Goal: Transaction & Acquisition: Purchase product/service

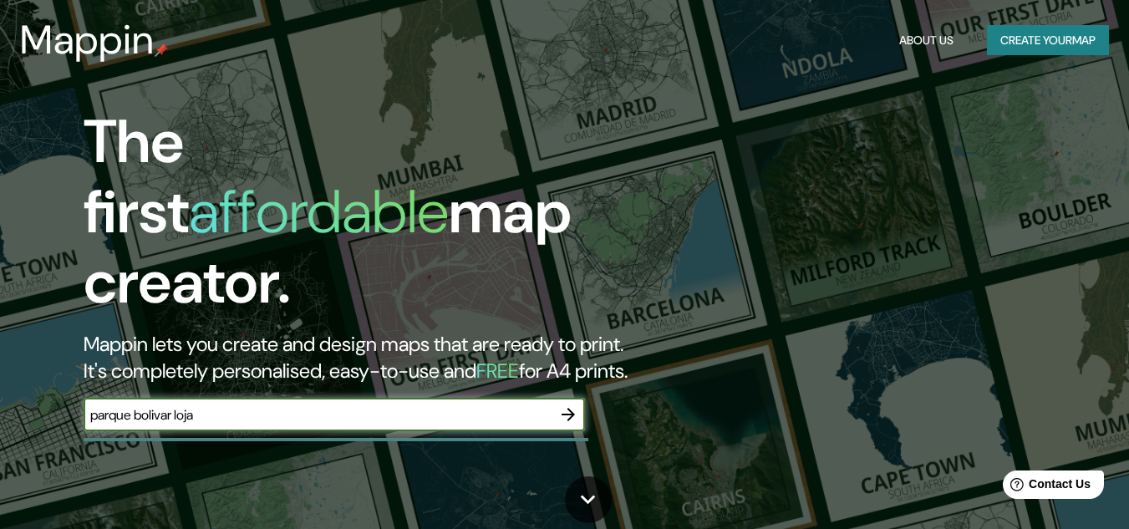
type input "parque bolivar loja"
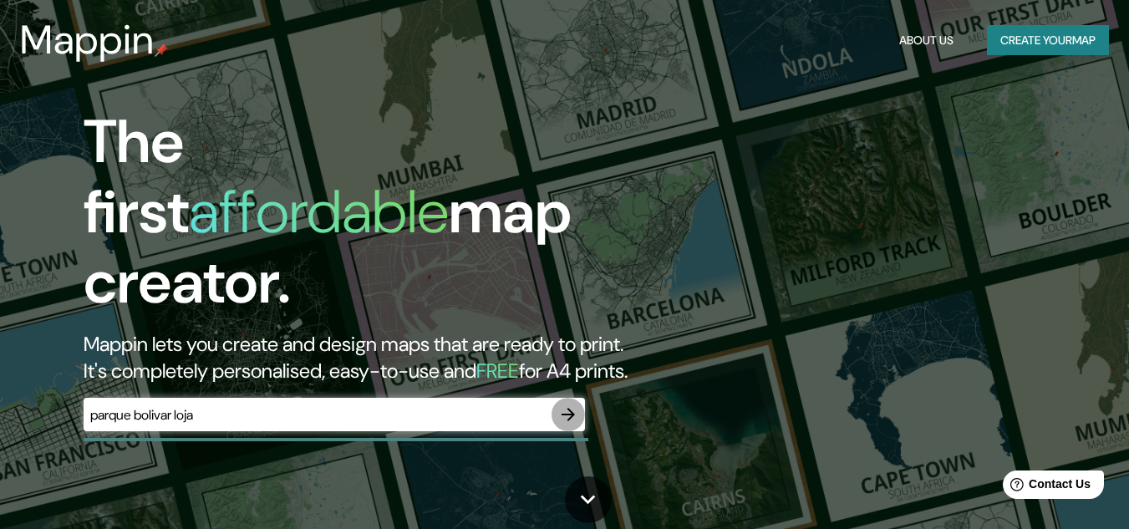
click at [563, 408] on icon "button" at bounding box center [568, 414] width 13 height 13
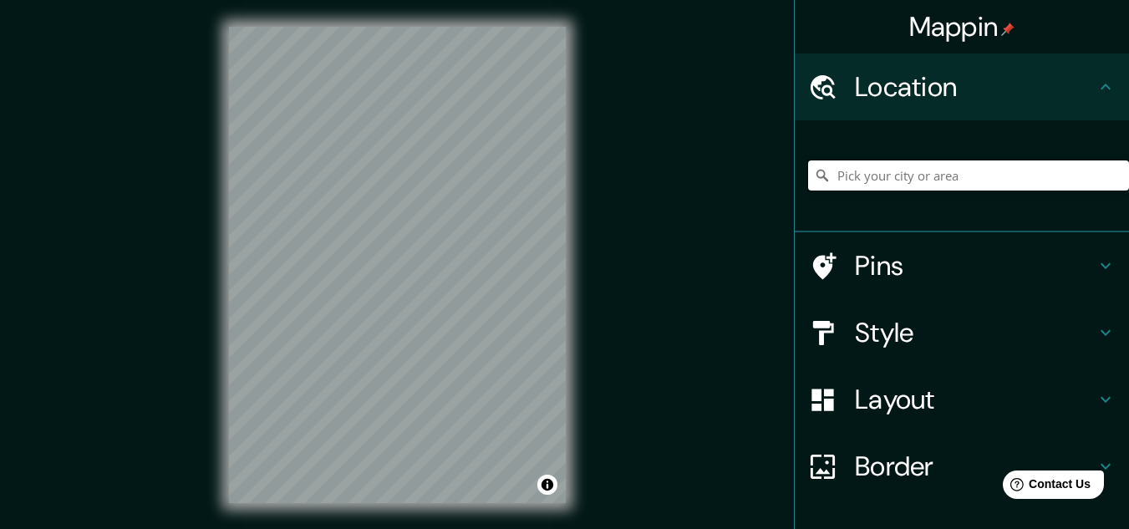
click at [859, 179] on input "Pick your city or area" at bounding box center [968, 175] width 321 height 30
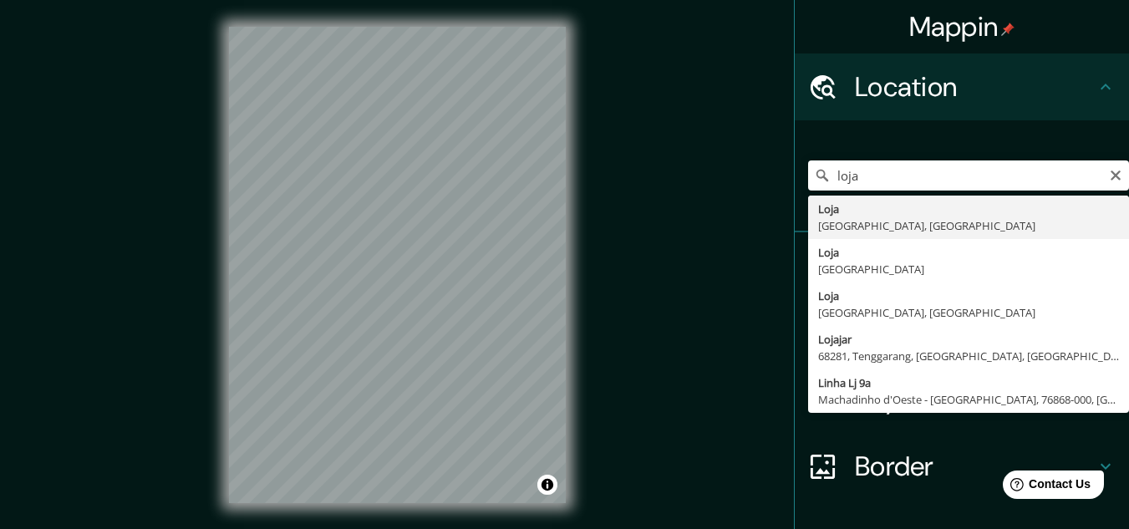
type input "Loja, [GEOGRAPHIC_DATA], [GEOGRAPHIC_DATA]"
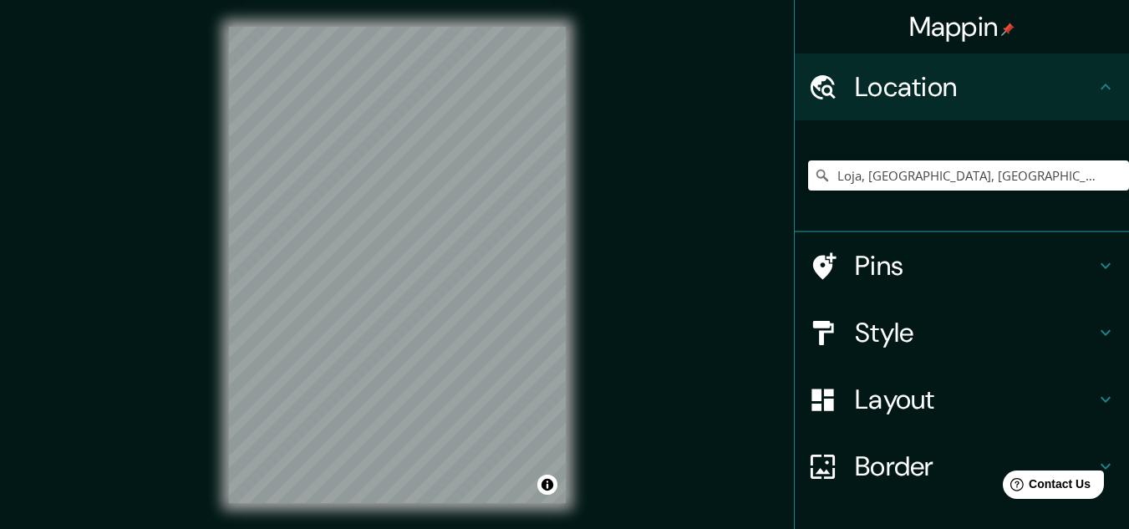
click at [894, 322] on h4 "Style" at bounding box center [975, 332] width 241 height 33
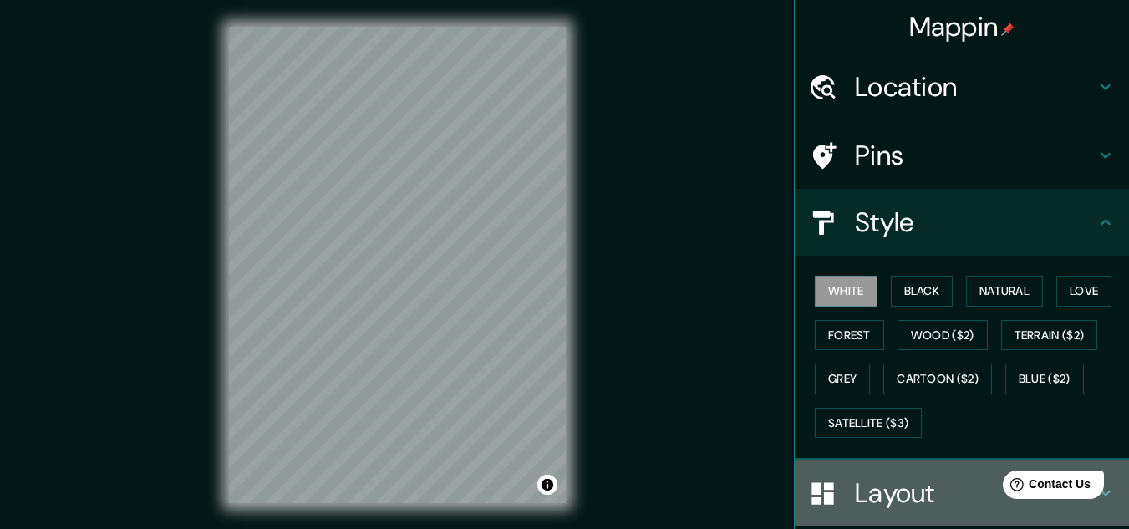
click at [856, 479] on h4 "Layout" at bounding box center [975, 492] width 241 height 33
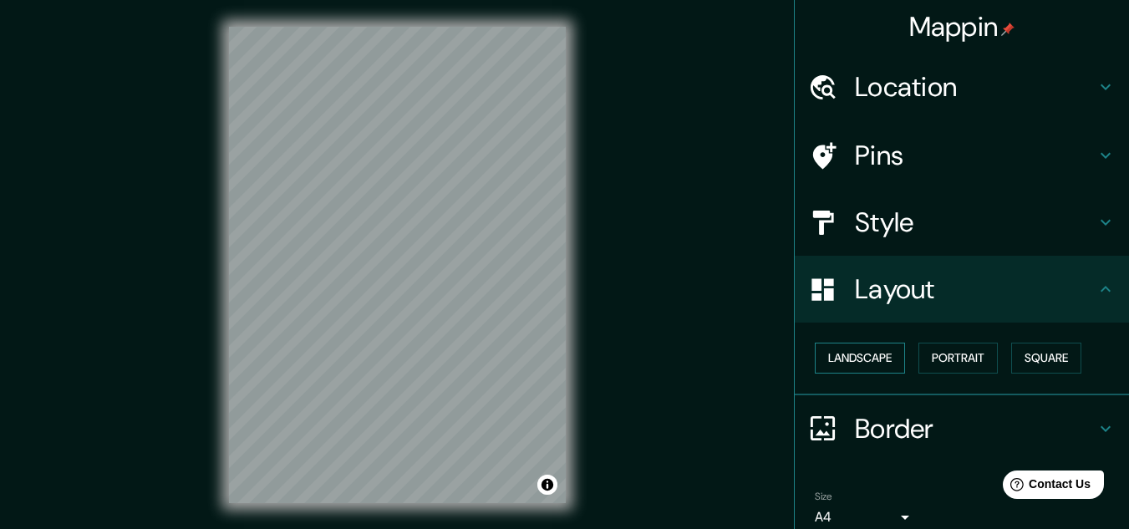
click at [868, 351] on button "Landscape" at bounding box center [860, 358] width 90 height 31
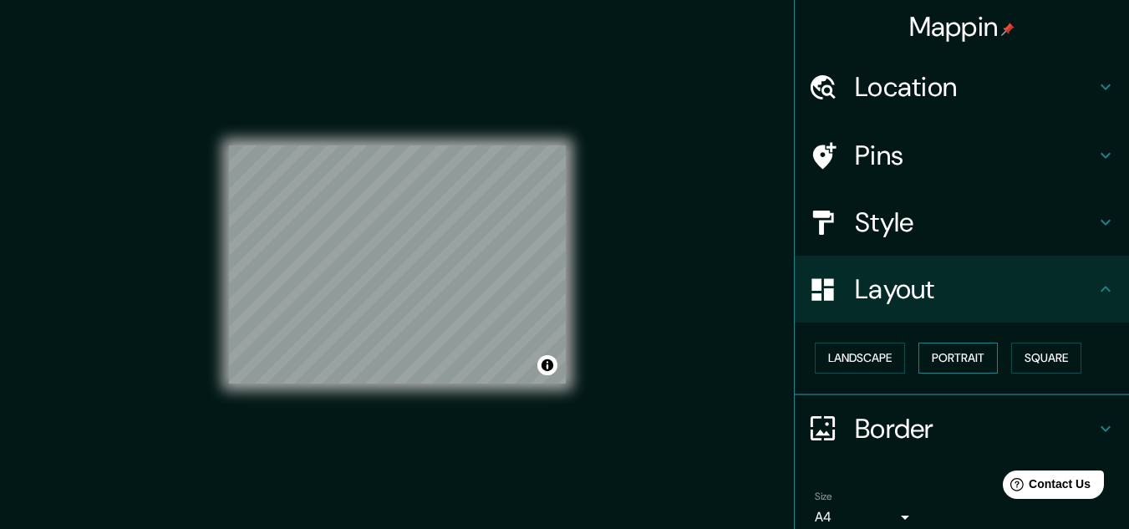
click at [932, 356] on button "Portrait" at bounding box center [958, 358] width 79 height 31
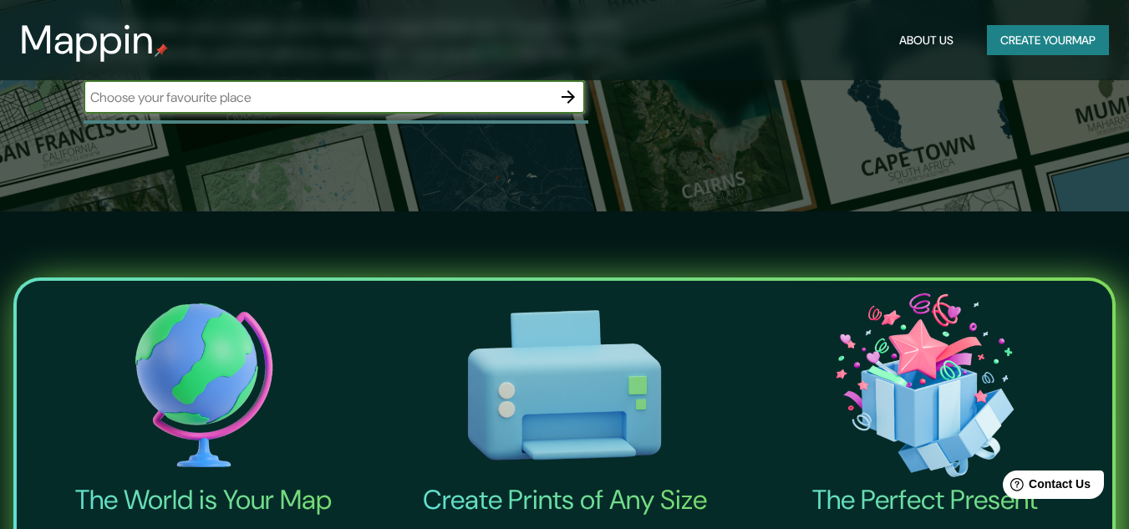
scroll to position [167, 0]
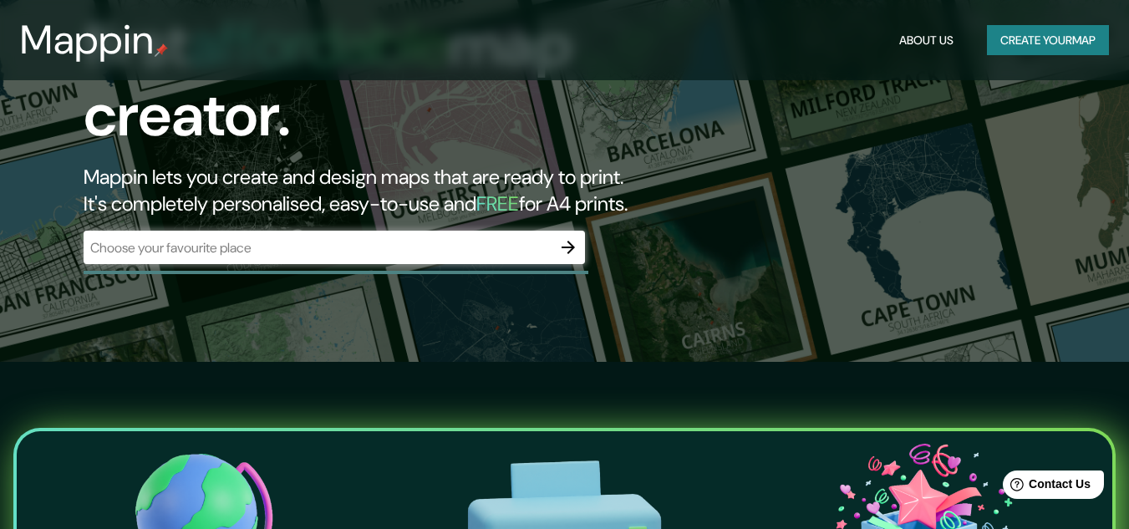
click at [503, 231] on div "​" at bounding box center [335, 247] width 502 height 33
click at [578, 237] on icon "button" at bounding box center [568, 247] width 20 height 20
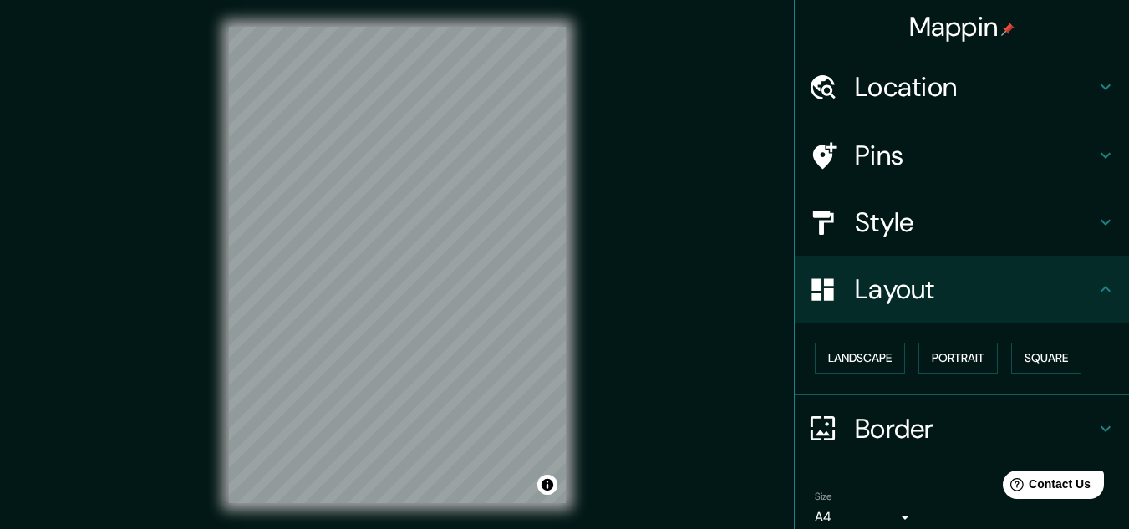
click at [891, 84] on h4 "Location" at bounding box center [975, 86] width 241 height 33
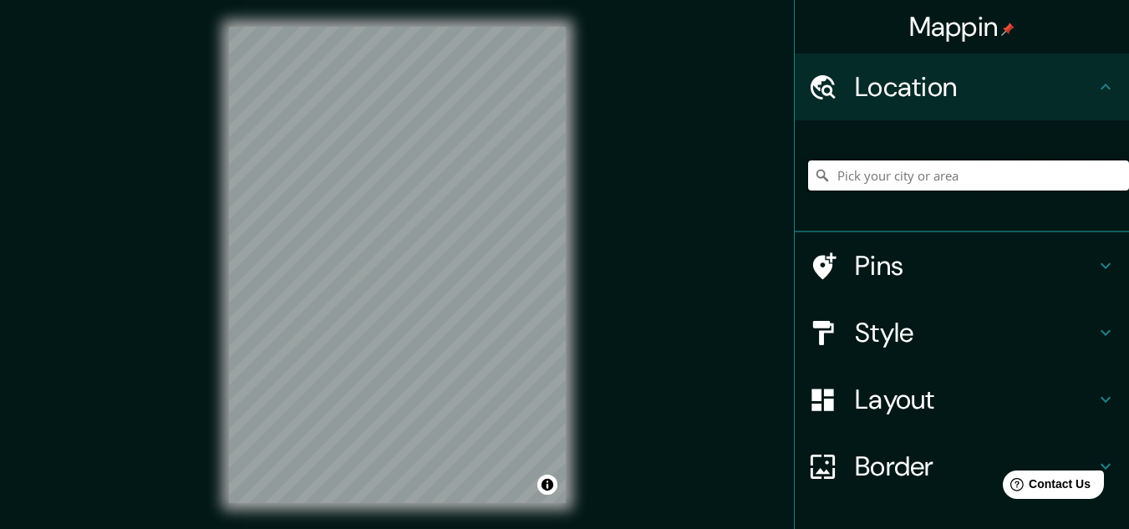
click at [920, 187] on input "Pick your city or area" at bounding box center [968, 175] width 321 height 30
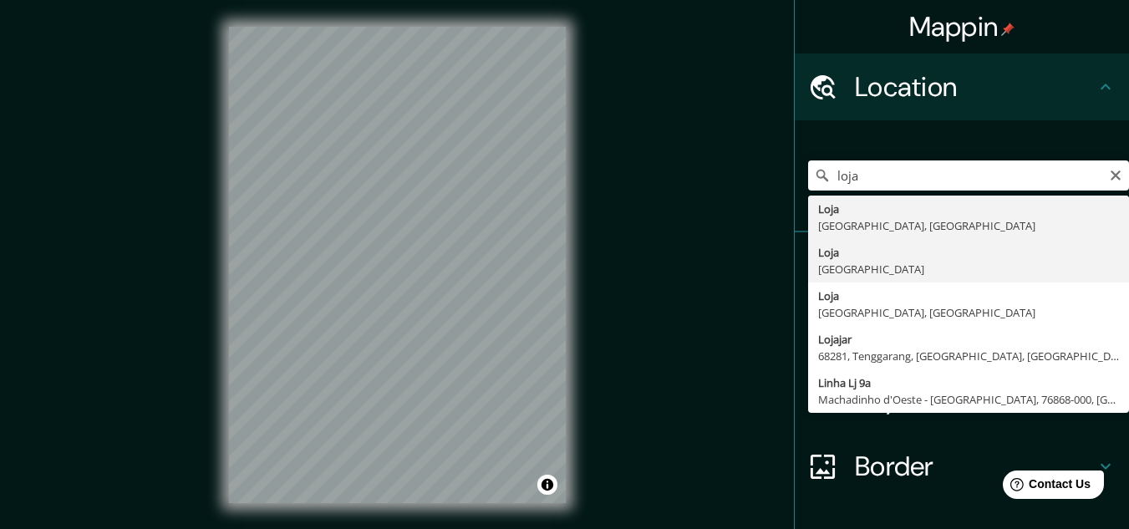
type input "[GEOGRAPHIC_DATA], [GEOGRAPHIC_DATA]"
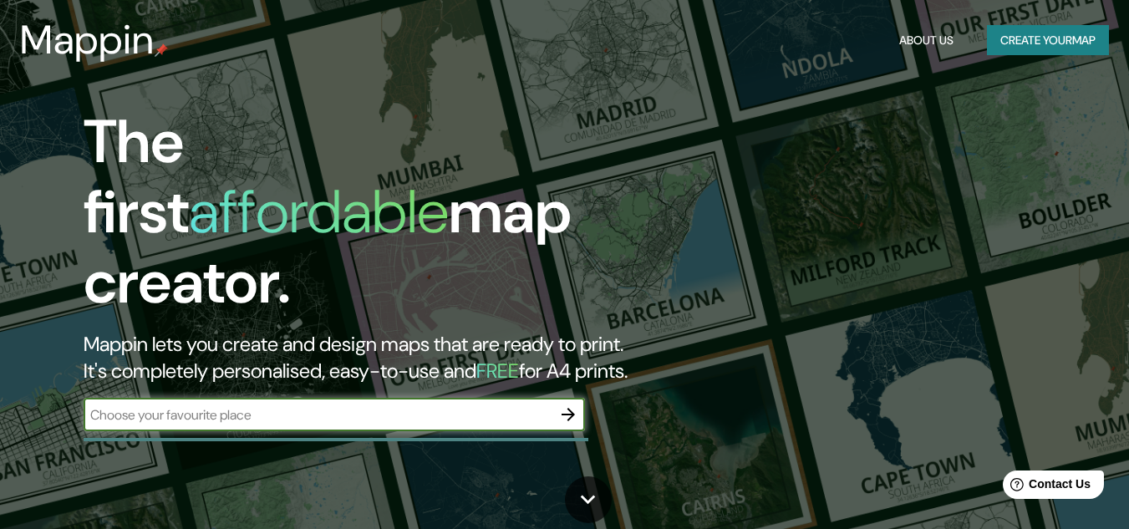
click at [564, 408] on icon "button" at bounding box center [568, 414] width 13 height 13
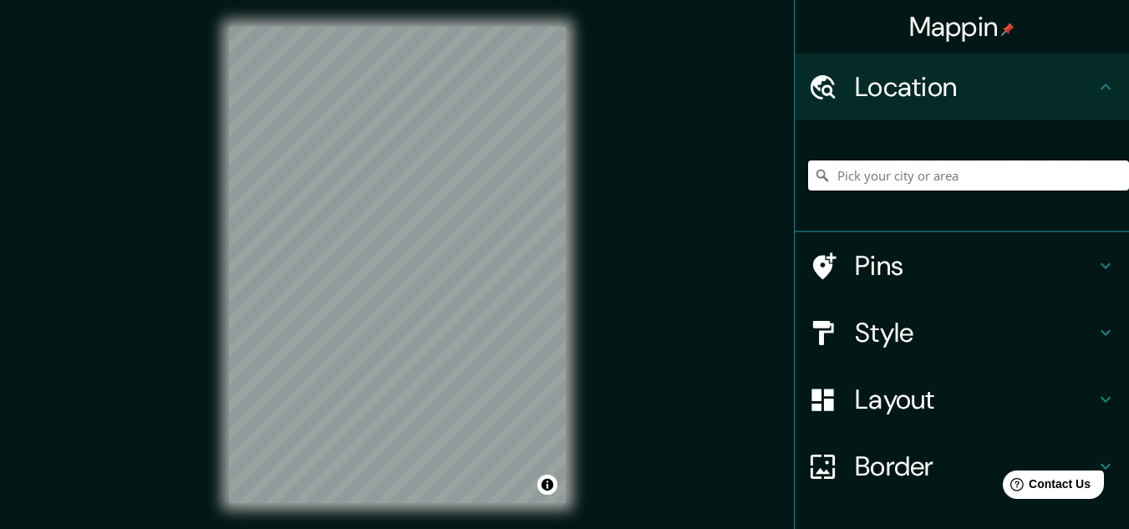
click at [867, 167] on input "Pick your city or area" at bounding box center [968, 175] width 321 height 30
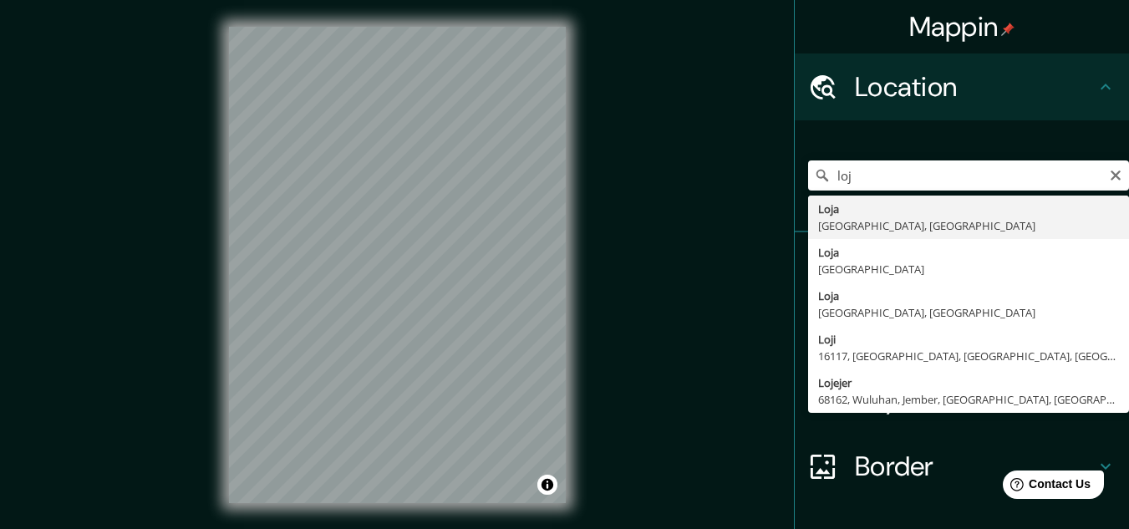
type input "Loja, [GEOGRAPHIC_DATA], [GEOGRAPHIC_DATA]"
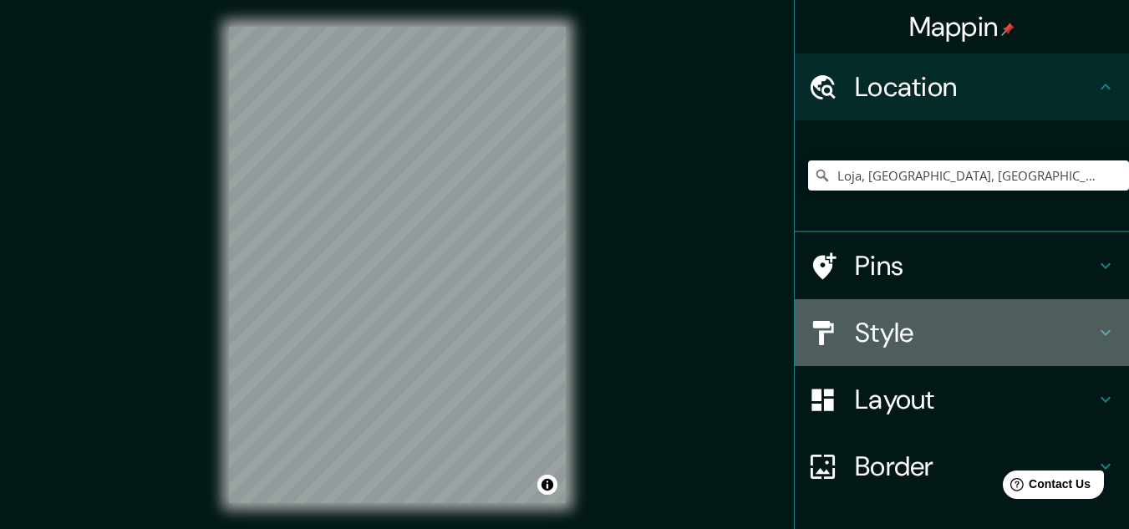
click at [919, 332] on h4 "Style" at bounding box center [975, 332] width 241 height 33
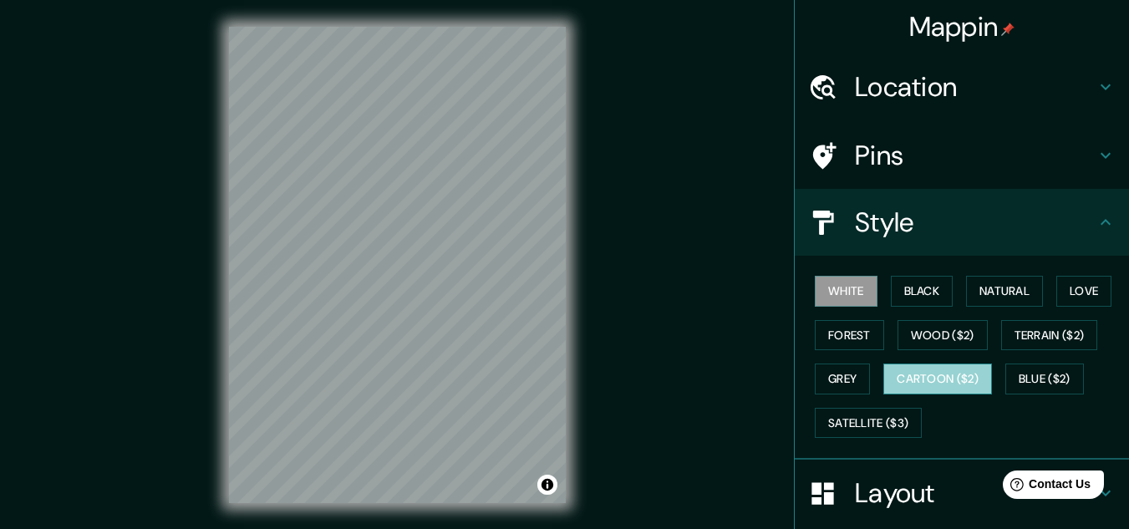
click at [918, 369] on button "Cartoon ($2)" at bounding box center [938, 379] width 109 height 31
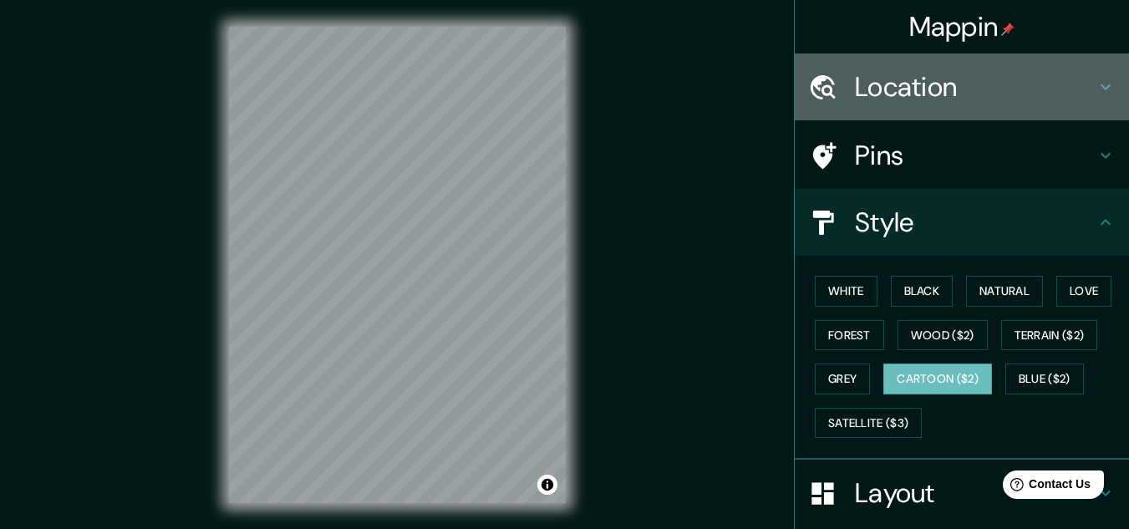
click at [976, 95] on h4 "Location" at bounding box center [975, 86] width 241 height 33
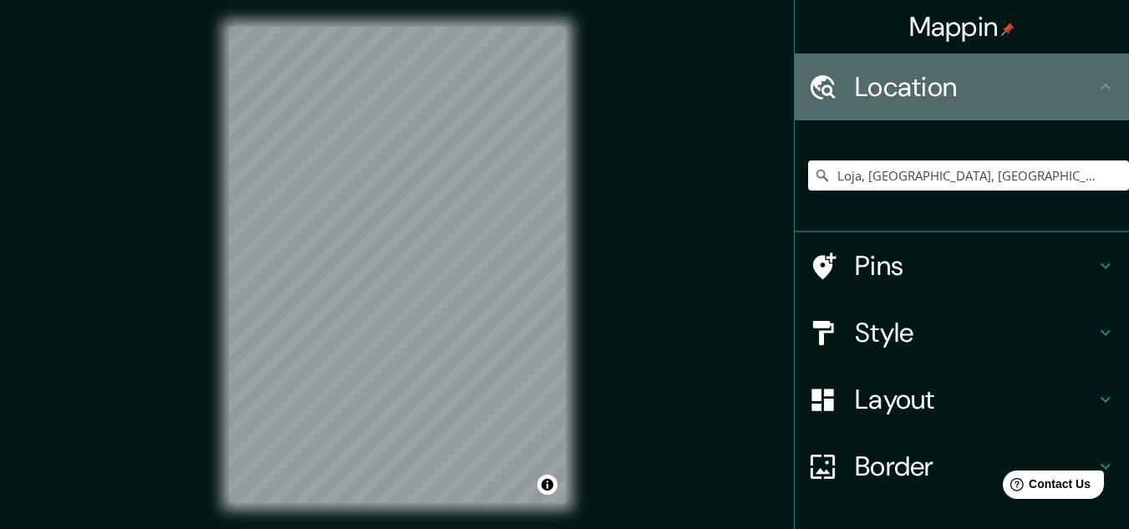
click at [976, 95] on h4 "Location" at bounding box center [975, 86] width 241 height 33
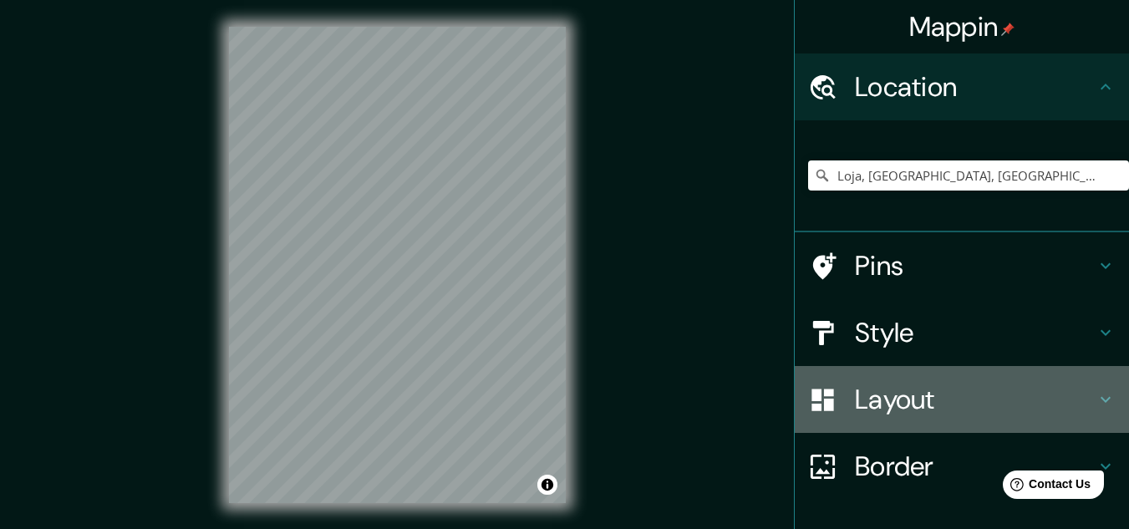
click at [916, 375] on div "Layout" at bounding box center [962, 399] width 334 height 67
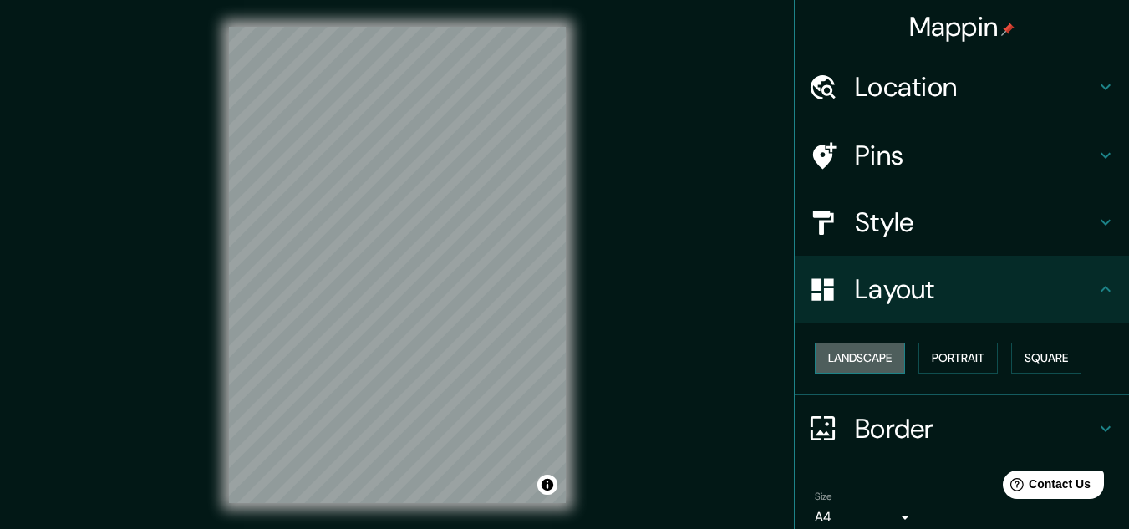
click at [860, 355] on button "Landscape" at bounding box center [860, 358] width 90 height 31
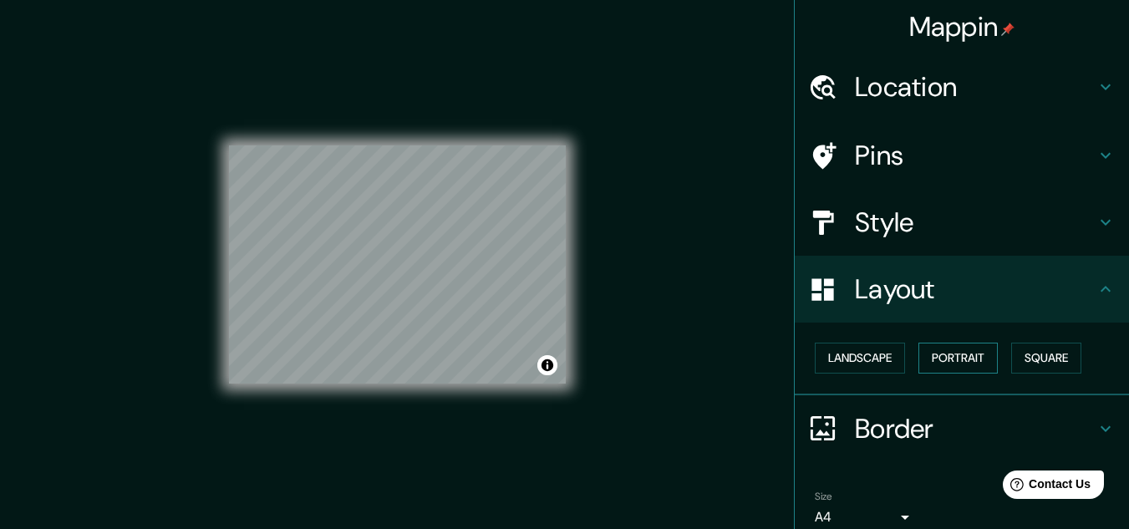
click at [945, 356] on button "Portrait" at bounding box center [958, 358] width 79 height 31
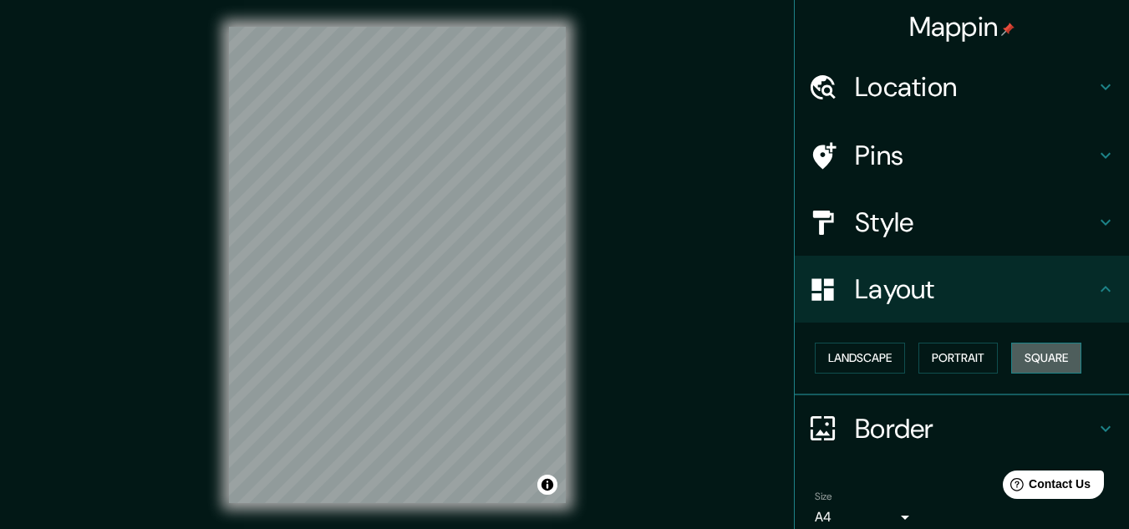
click at [1038, 359] on button "Square" at bounding box center [1046, 358] width 70 height 31
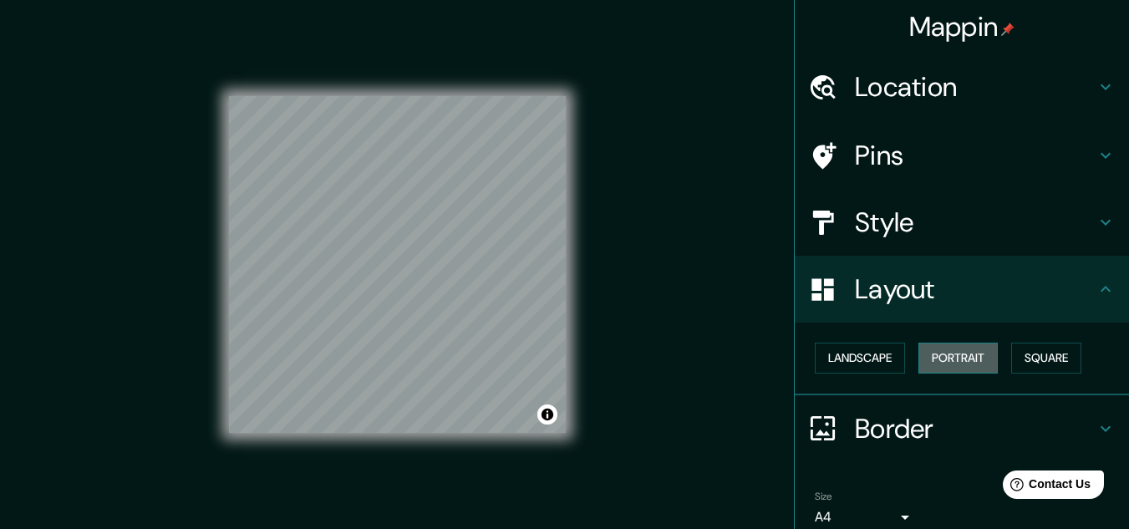
click at [955, 356] on button "Portrait" at bounding box center [958, 358] width 79 height 31
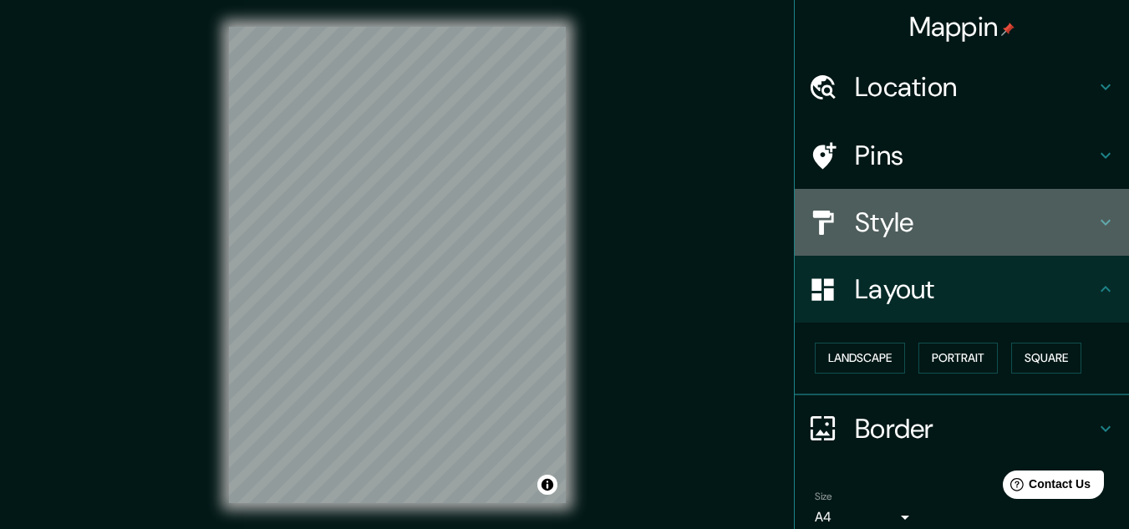
click at [855, 218] on h4 "Style" at bounding box center [975, 222] width 241 height 33
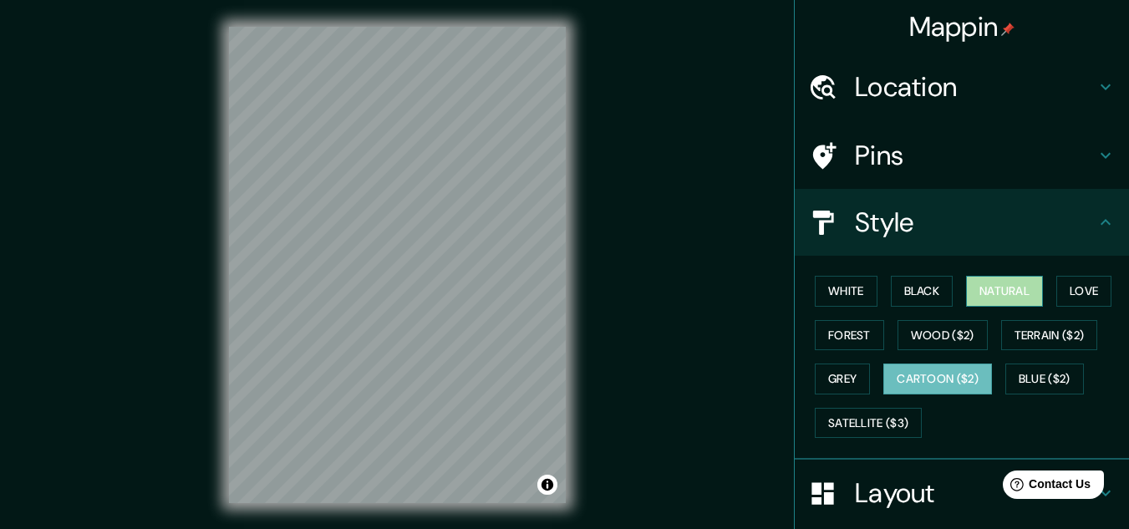
click at [976, 288] on button "Natural" at bounding box center [1004, 291] width 77 height 31
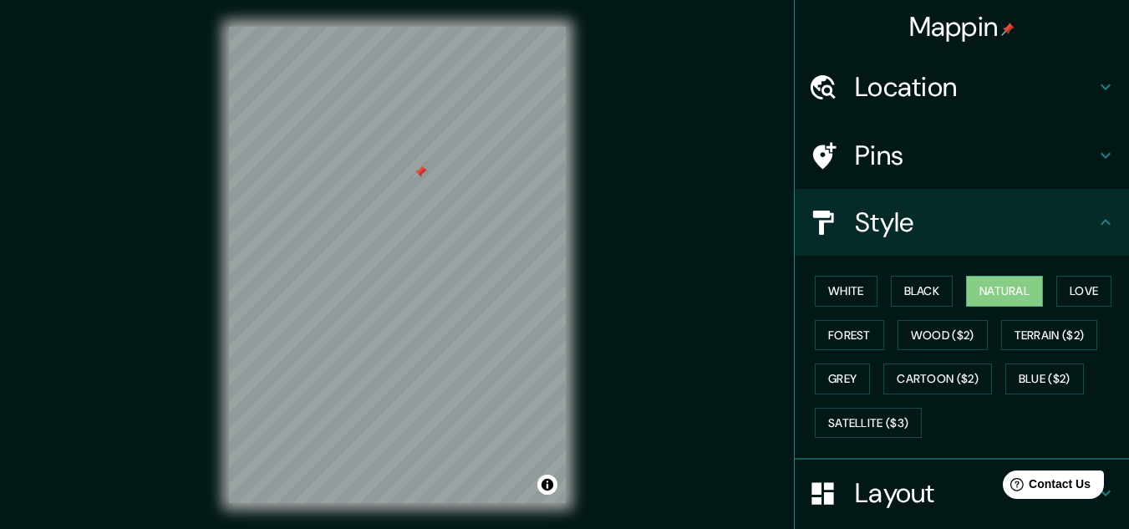
click at [421, 175] on div at bounding box center [420, 172] width 13 height 13
click at [1021, 322] on button "Terrain ($2)" at bounding box center [1049, 335] width 97 height 31
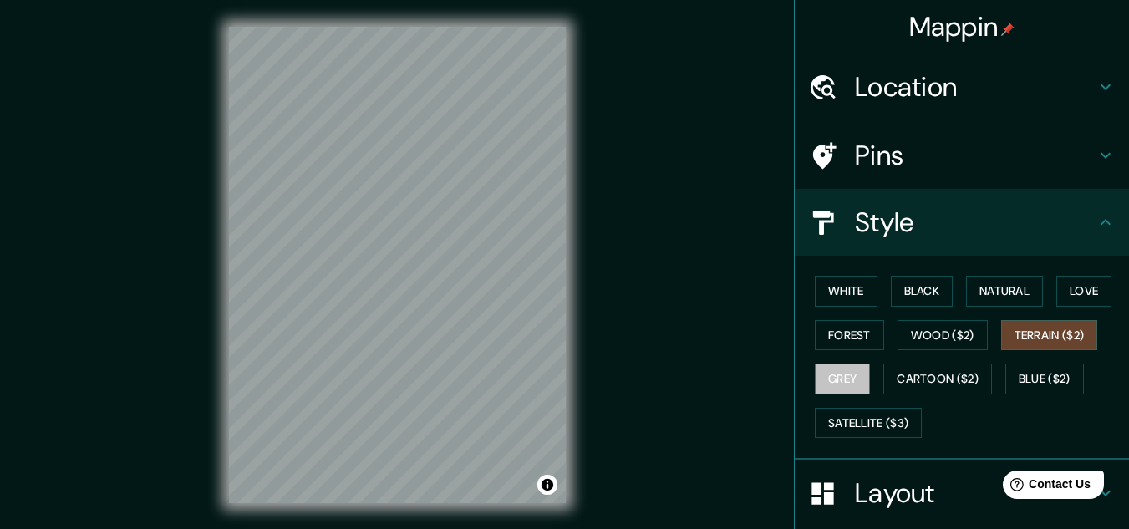
click at [824, 375] on button "Grey" at bounding box center [842, 379] width 55 height 31
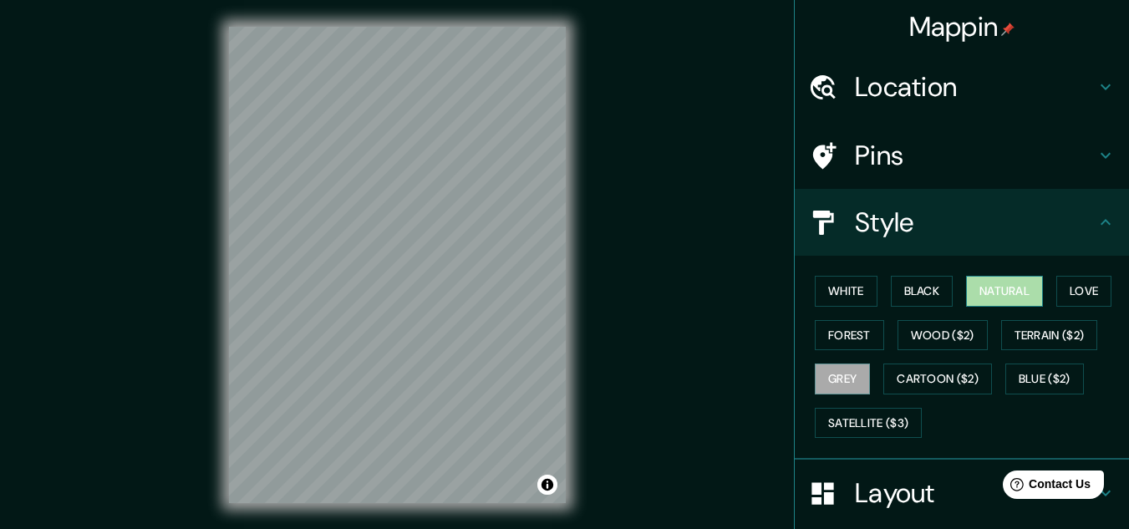
click at [997, 283] on button "Natural" at bounding box center [1004, 291] width 77 height 31
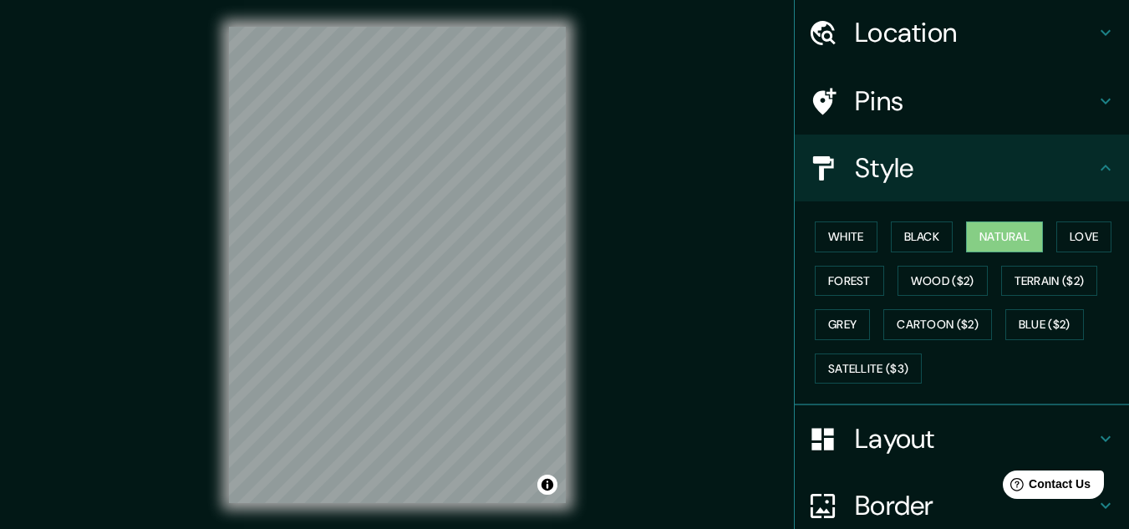
scroll to position [167, 0]
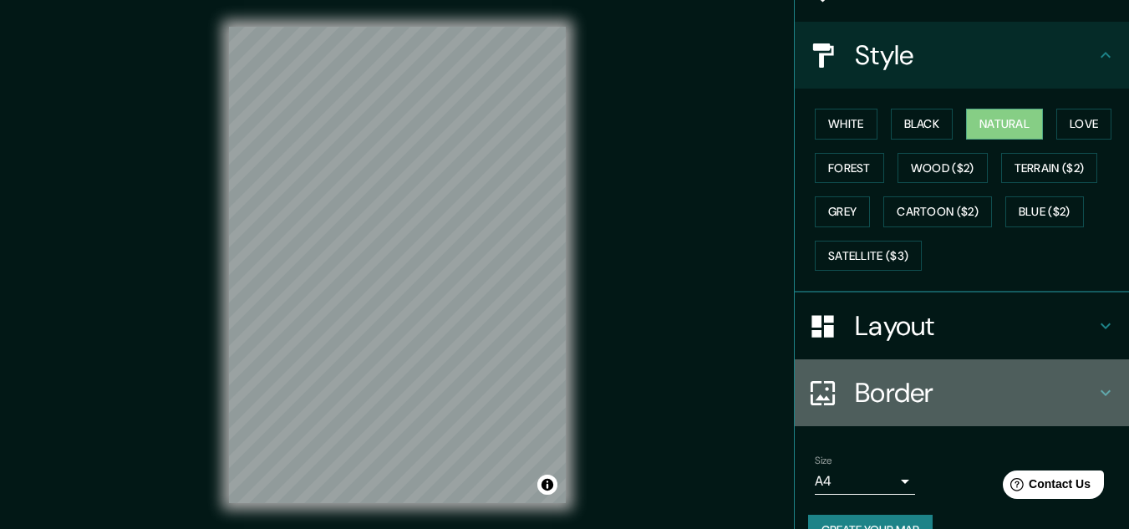
click at [915, 387] on h4 "Border" at bounding box center [975, 392] width 241 height 33
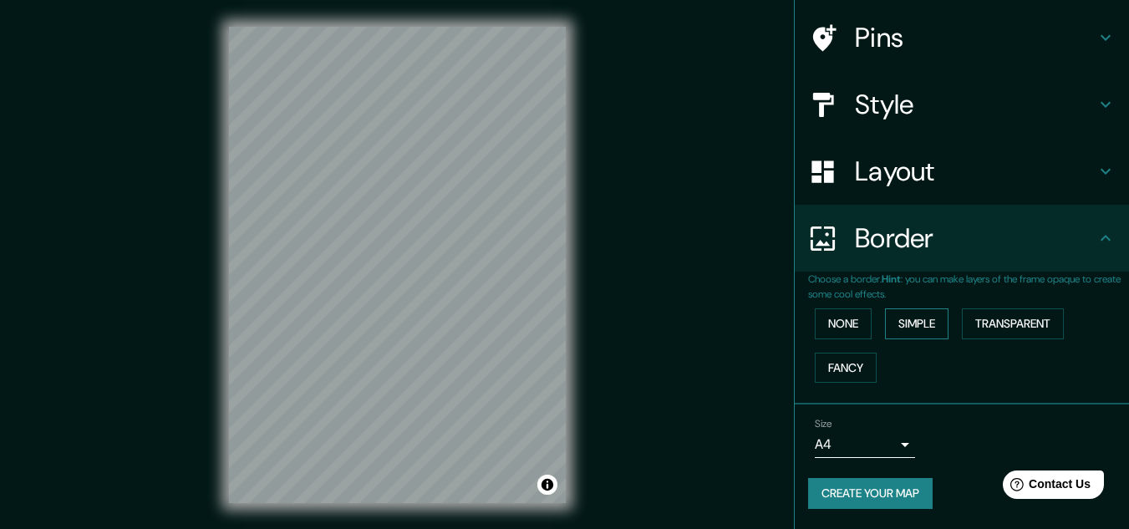
scroll to position [118, 0]
click at [987, 309] on button "Transparent" at bounding box center [1013, 323] width 102 height 31
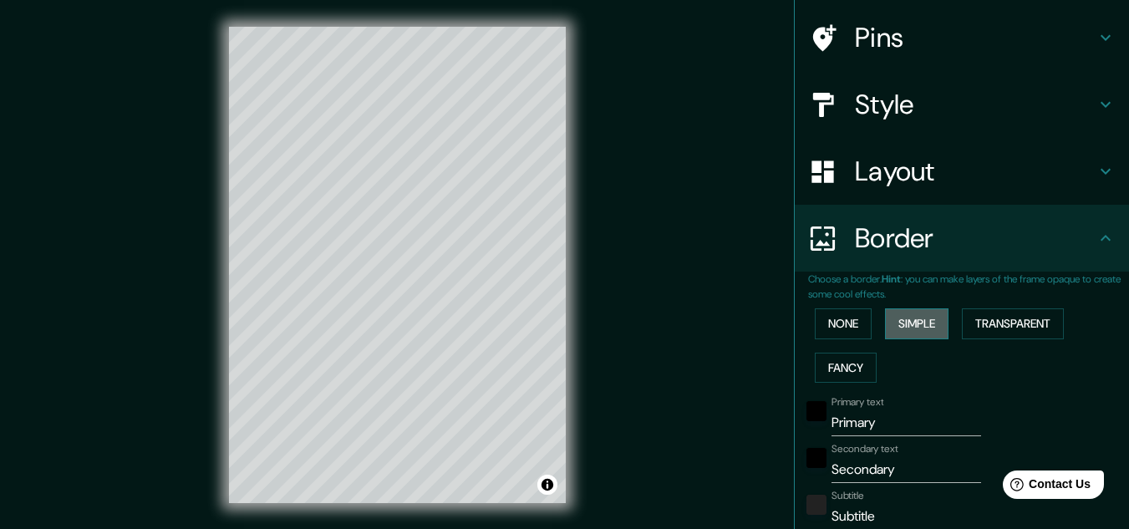
click at [909, 332] on button "Simple" at bounding box center [917, 323] width 64 height 31
click at [838, 330] on button "None" at bounding box center [843, 323] width 57 height 31
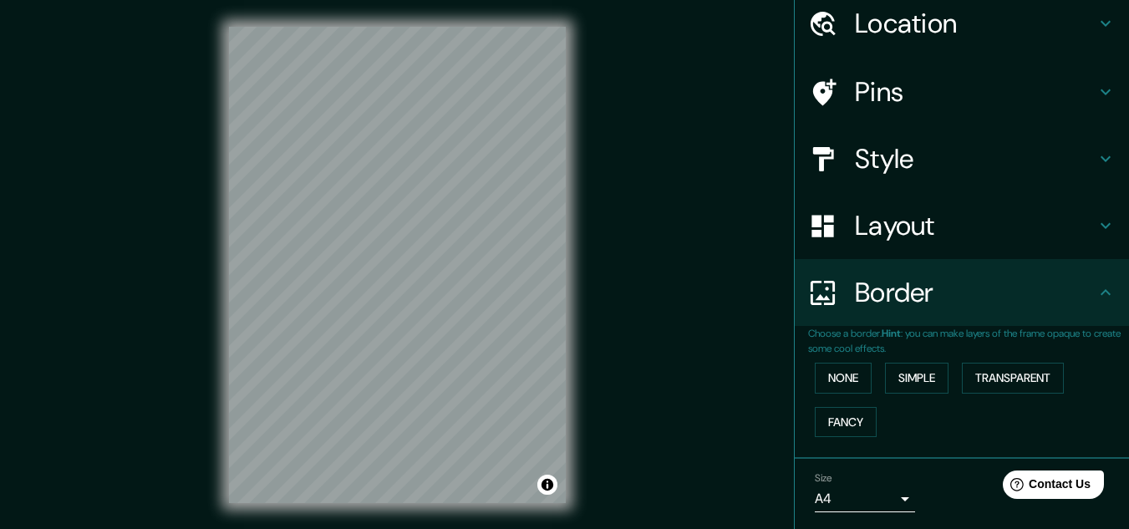
scroll to position [34, 0]
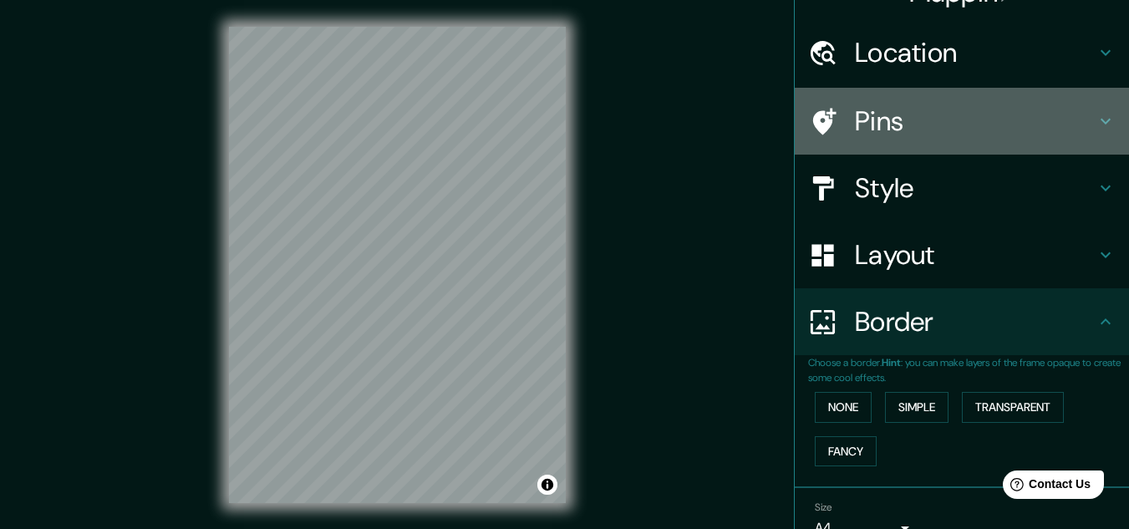
click at [910, 107] on h4 "Pins" at bounding box center [975, 120] width 241 height 33
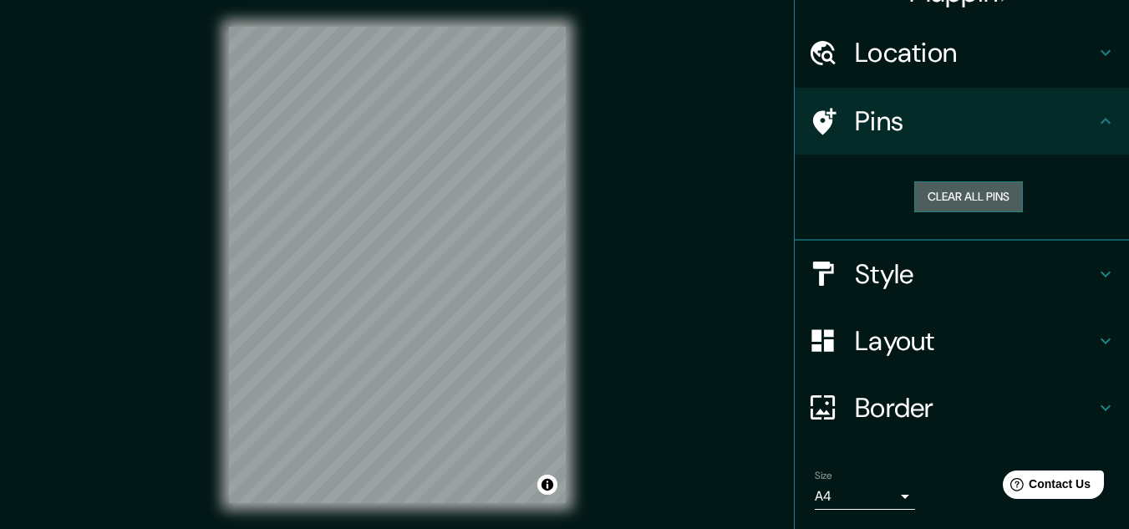
click at [980, 208] on button "Clear all pins" at bounding box center [969, 196] width 109 height 31
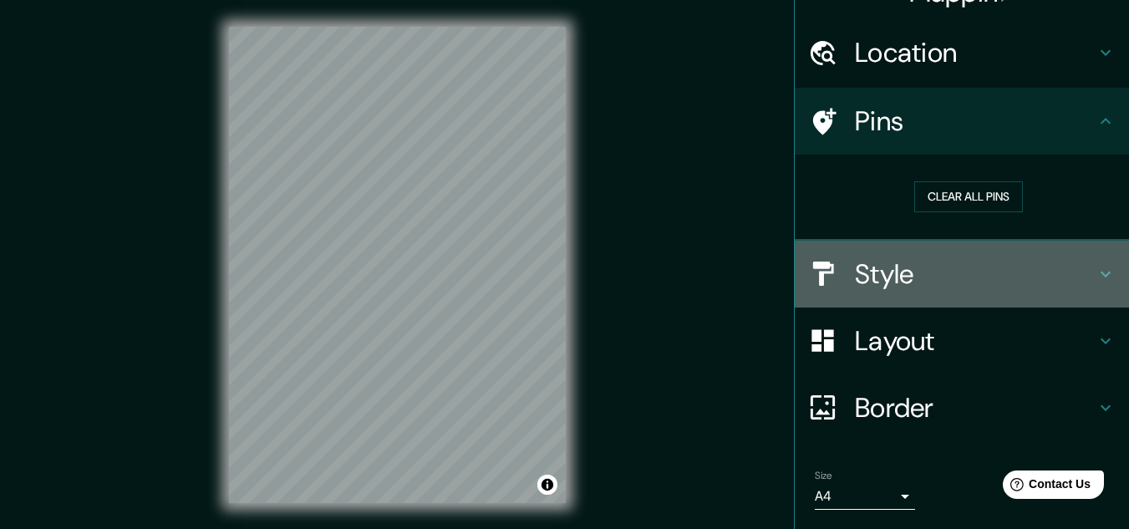
click at [869, 270] on h4 "Style" at bounding box center [975, 273] width 241 height 33
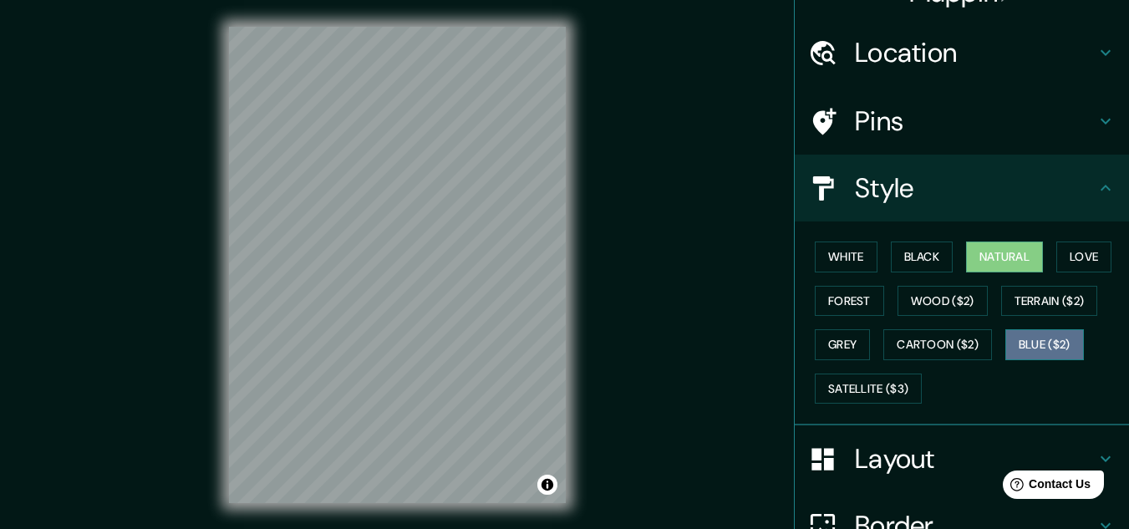
click at [1031, 339] on button "Blue ($2)" at bounding box center [1045, 344] width 79 height 31
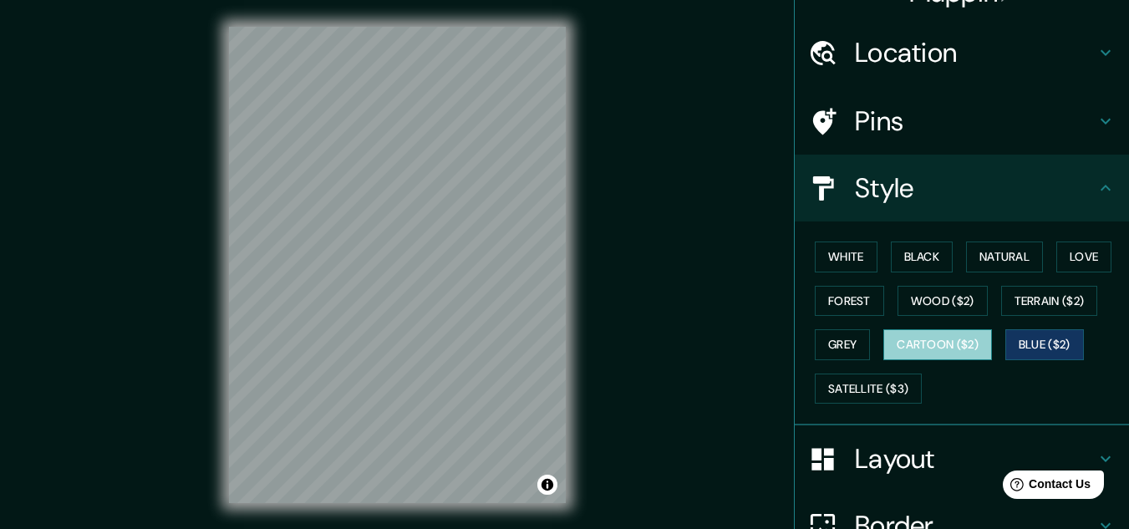
click at [932, 344] on button "Cartoon ($2)" at bounding box center [938, 344] width 109 height 31
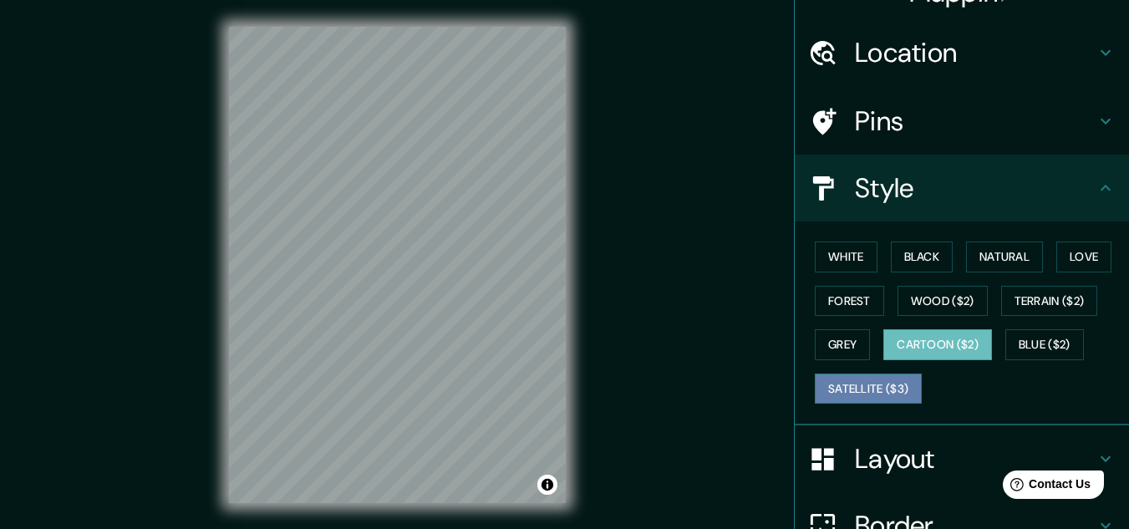
click at [879, 382] on button "Satellite ($3)" at bounding box center [868, 389] width 107 height 31
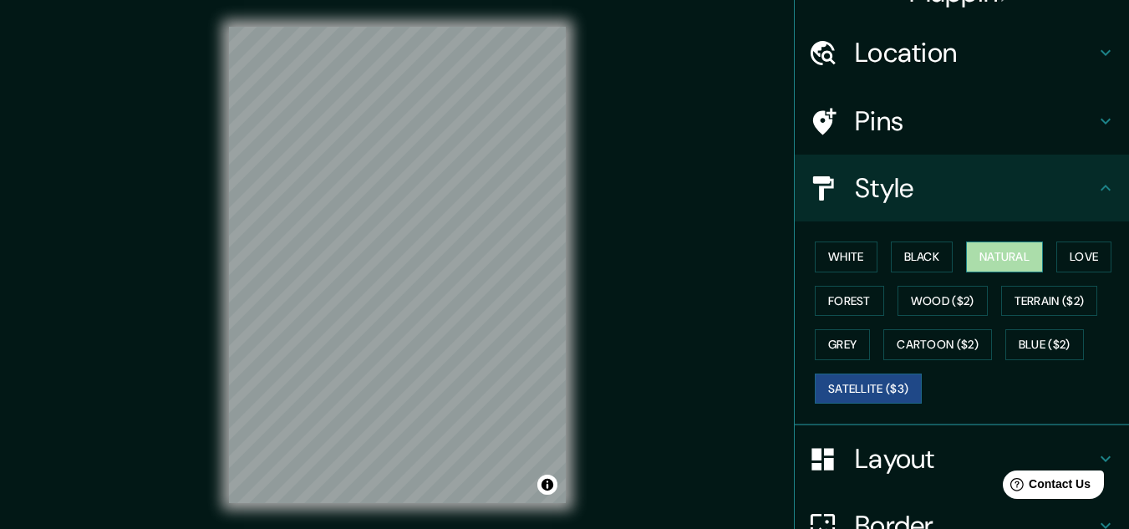
click at [977, 248] on button "Natural" at bounding box center [1004, 257] width 77 height 31
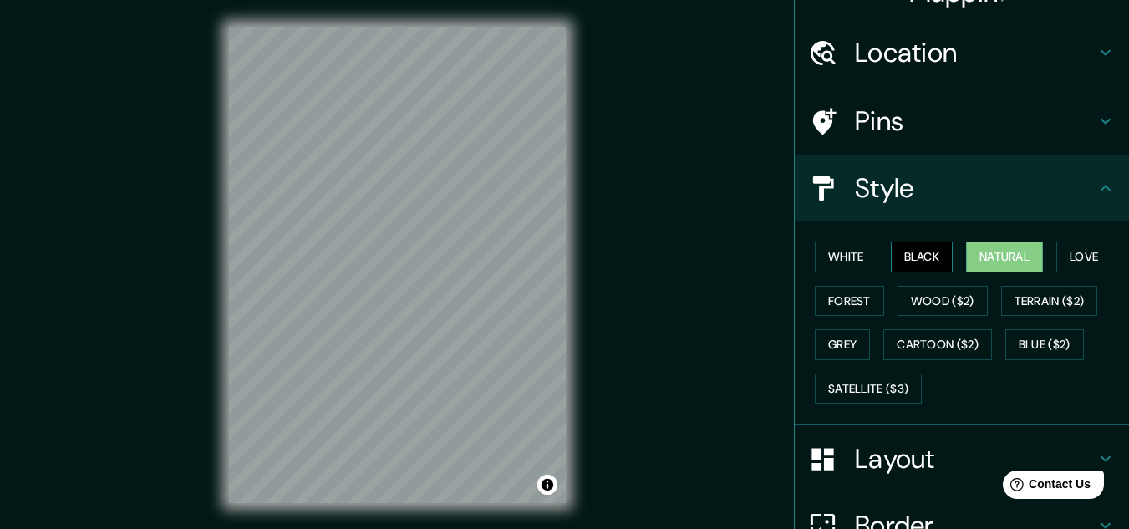
click at [928, 250] on button "Black" at bounding box center [922, 257] width 63 height 31
click at [852, 253] on button "White" at bounding box center [846, 257] width 63 height 31
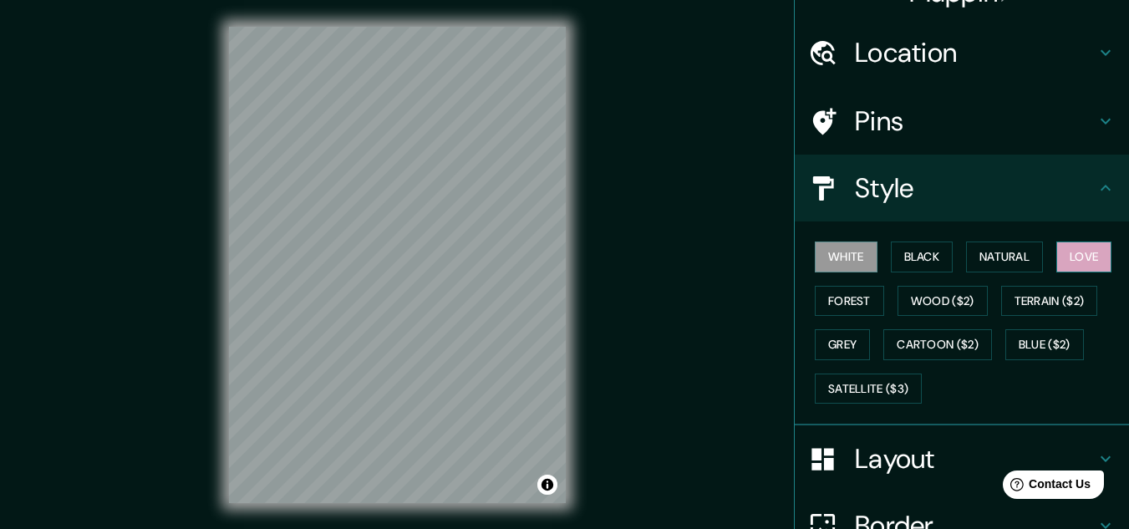
click at [1105, 251] on button "Love" at bounding box center [1084, 257] width 55 height 31
click at [1067, 289] on button "Terrain ($2)" at bounding box center [1049, 301] width 97 height 31
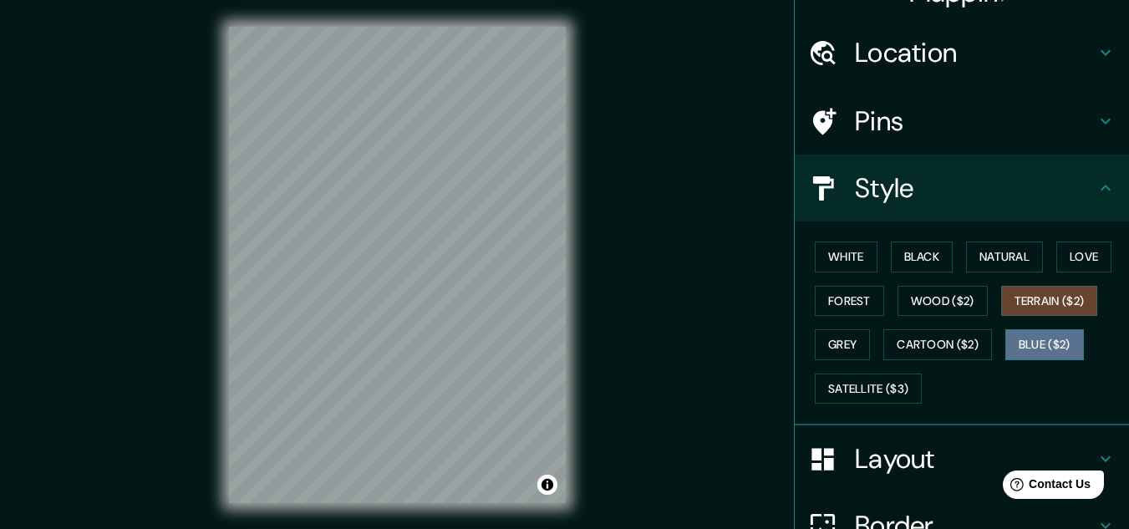
click at [1019, 350] on button "Blue ($2)" at bounding box center [1045, 344] width 79 height 31
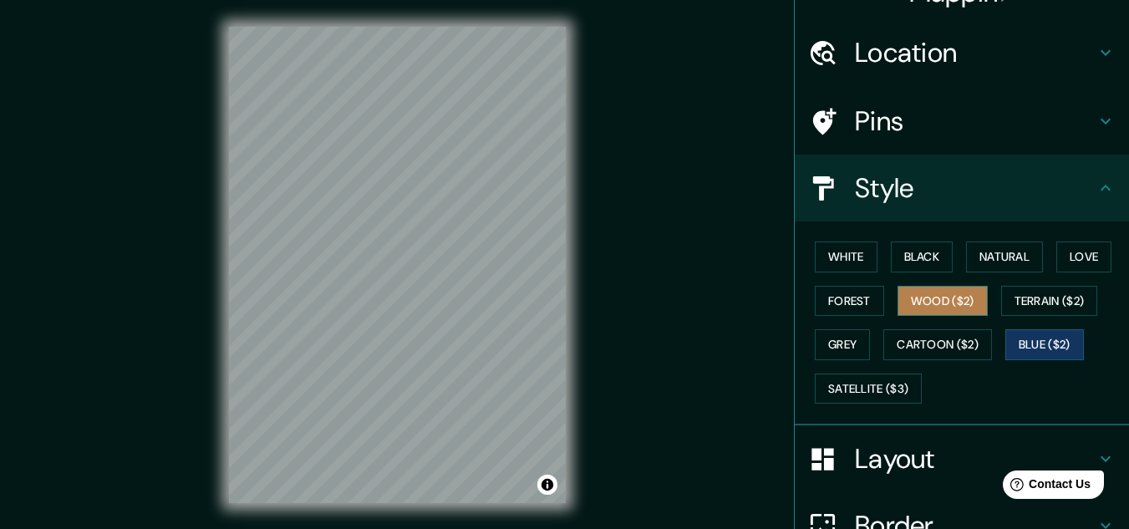
click at [939, 300] on button "Wood ($2)" at bounding box center [943, 301] width 90 height 31
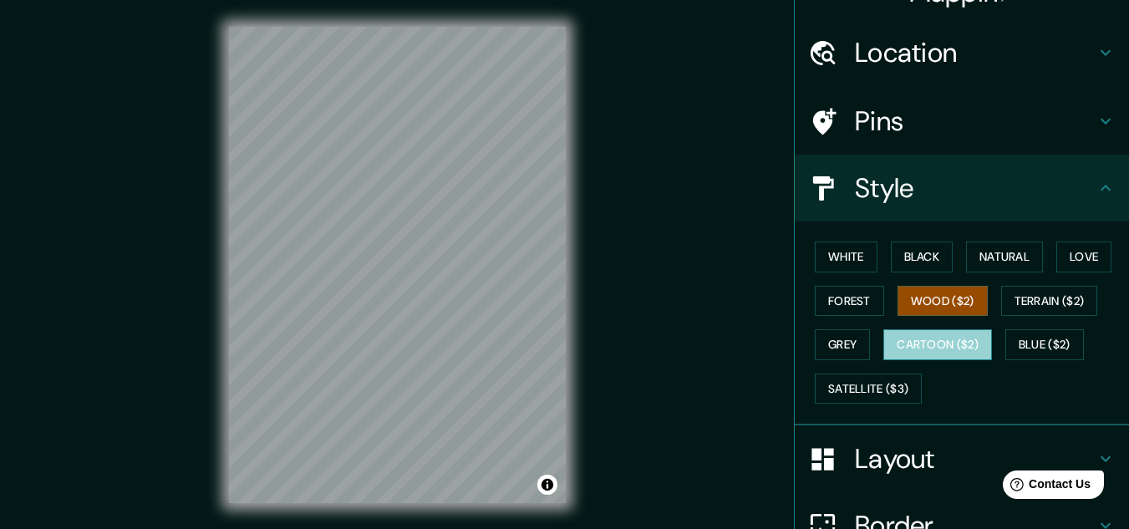
click at [927, 332] on button "Cartoon ($2)" at bounding box center [938, 344] width 109 height 31
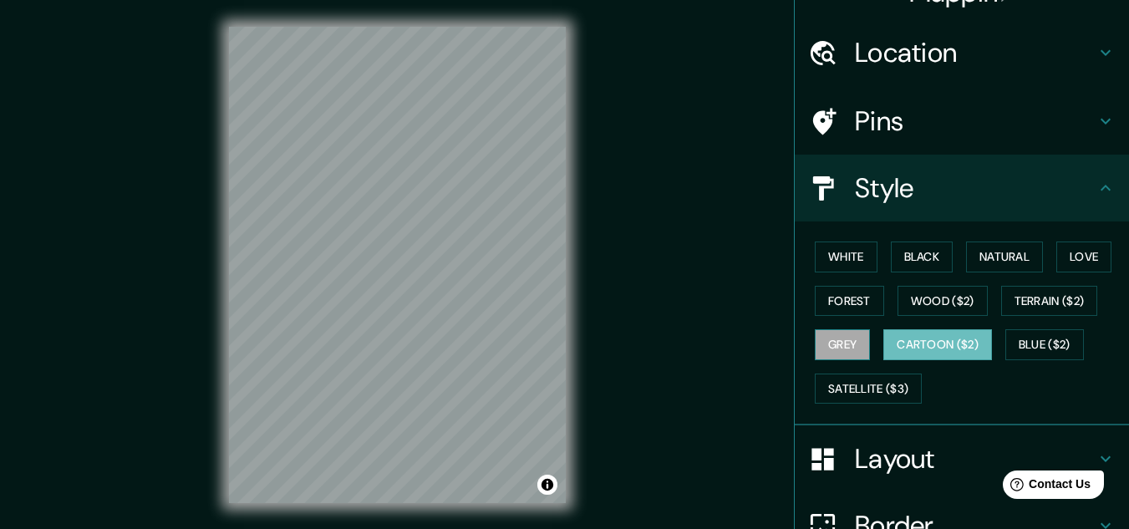
click at [848, 341] on button "Grey" at bounding box center [842, 344] width 55 height 31
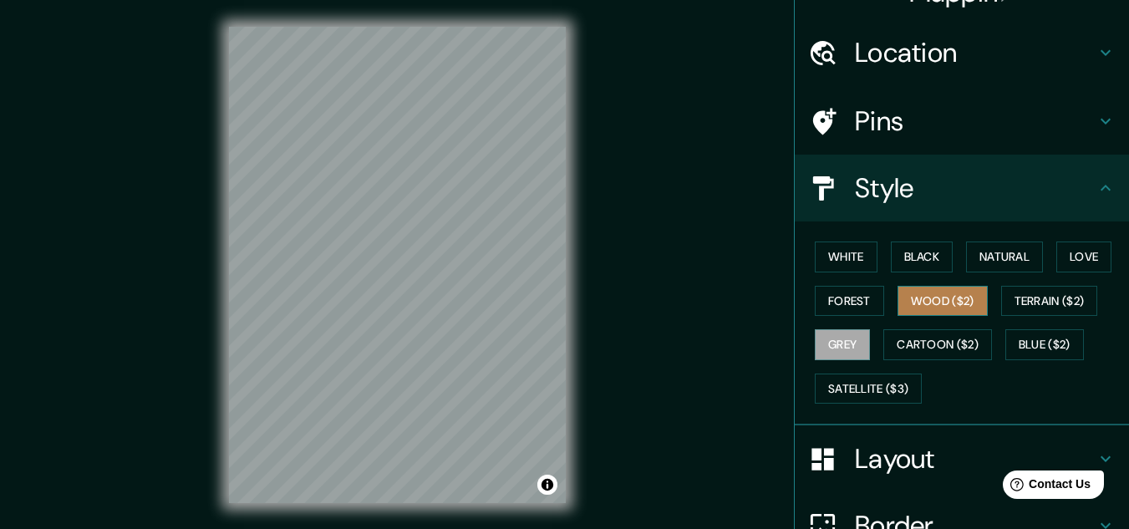
click at [921, 298] on button "Wood ($2)" at bounding box center [943, 301] width 90 height 31
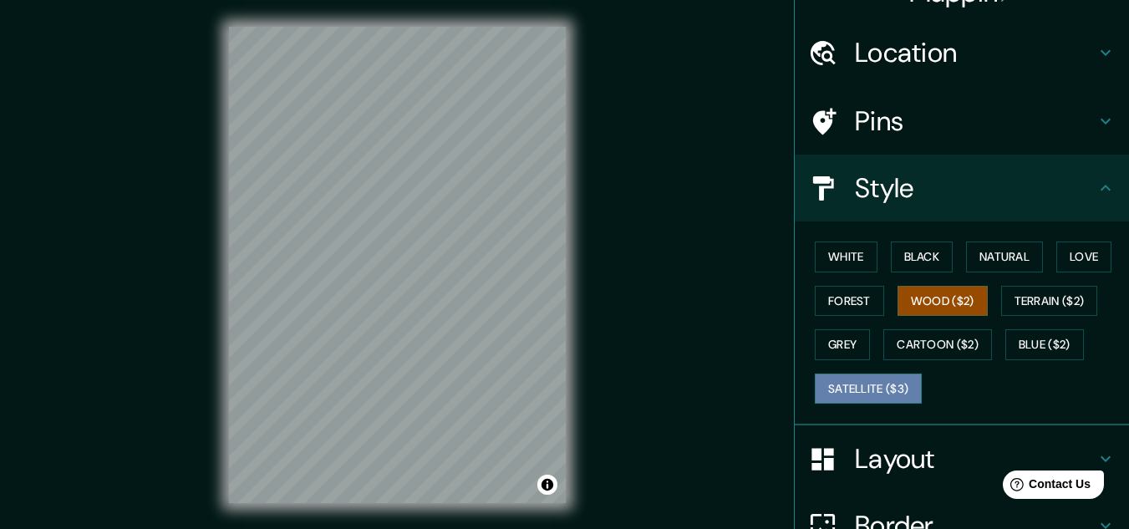
click at [862, 377] on button "Satellite ($3)" at bounding box center [868, 389] width 107 height 31
click at [937, 295] on button "Wood ($2)" at bounding box center [943, 301] width 90 height 31
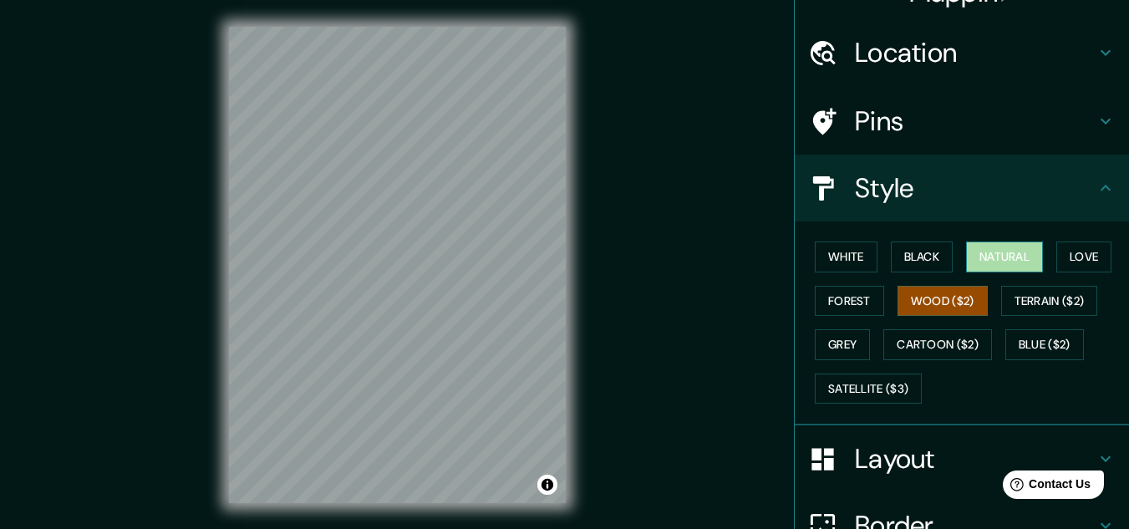
click at [1016, 249] on button "Natural" at bounding box center [1004, 257] width 77 height 31
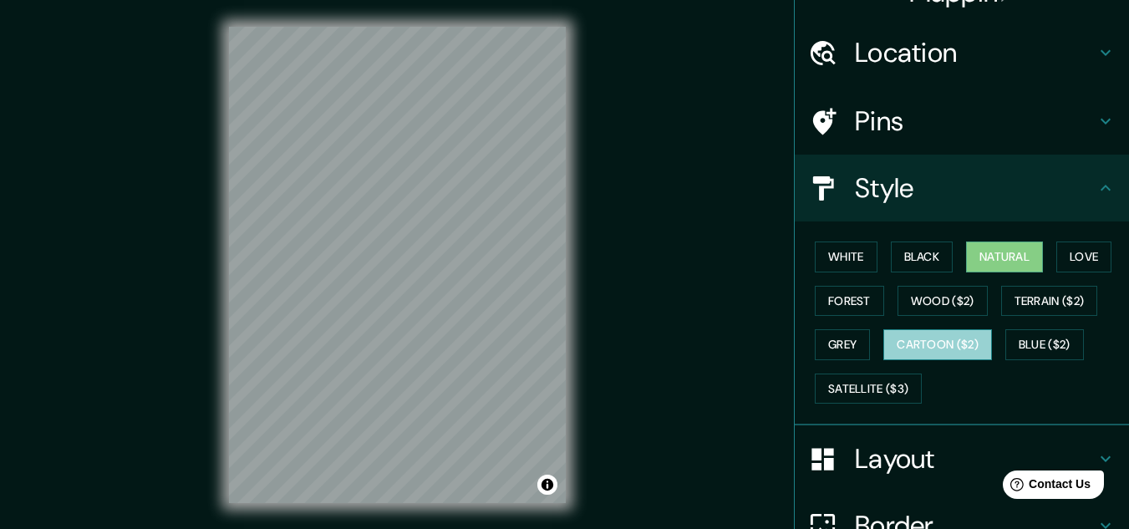
click at [923, 334] on button "Cartoon ($2)" at bounding box center [938, 344] width 109 height 31
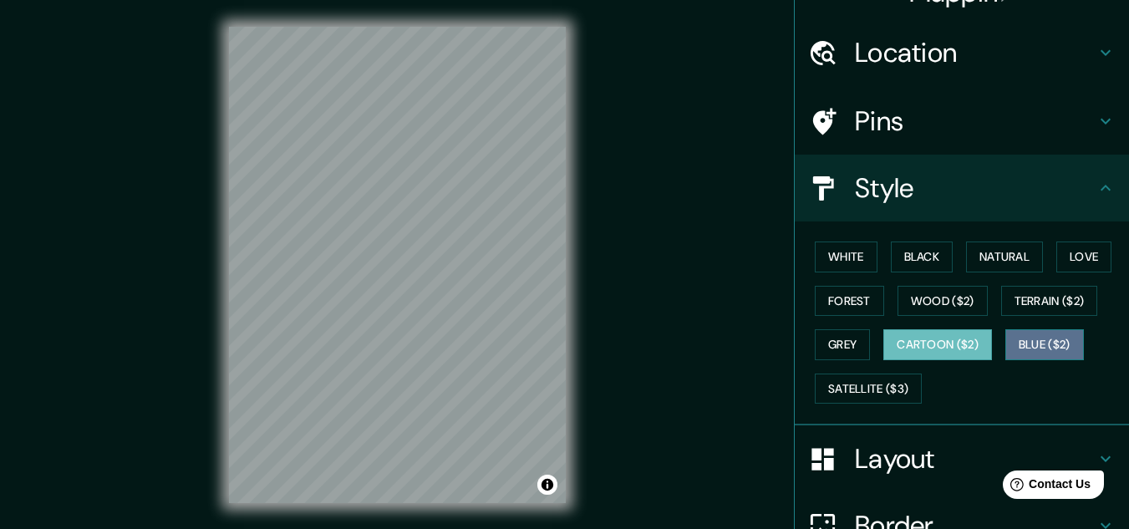
click at [1037, 345] on button "Blue ($2)" at bounding box center [1045, 344] width 79 height 31
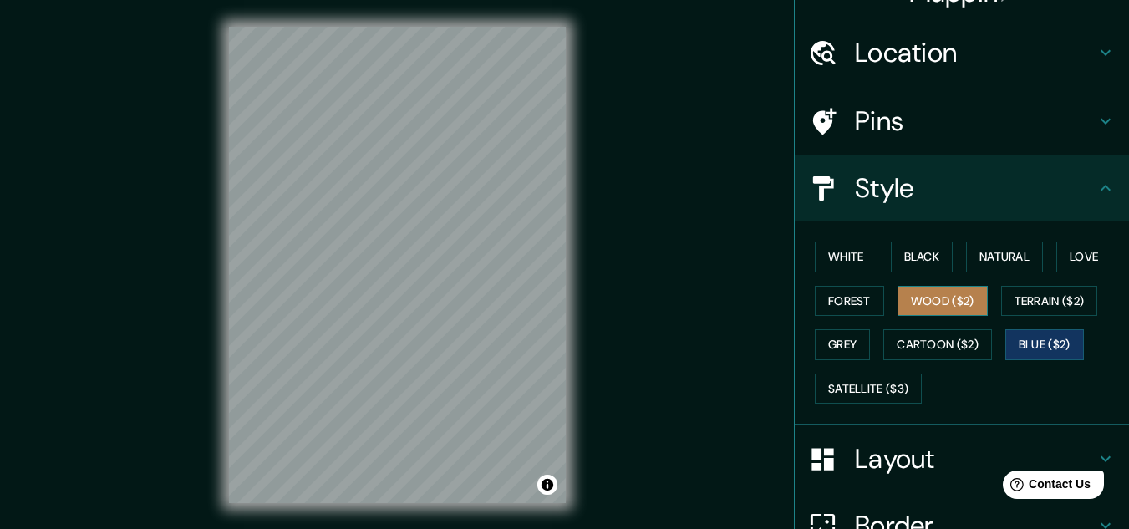
click at [946, 301] on button "Wood ($2)" at bounding box center [943, 301] width 90 height 31
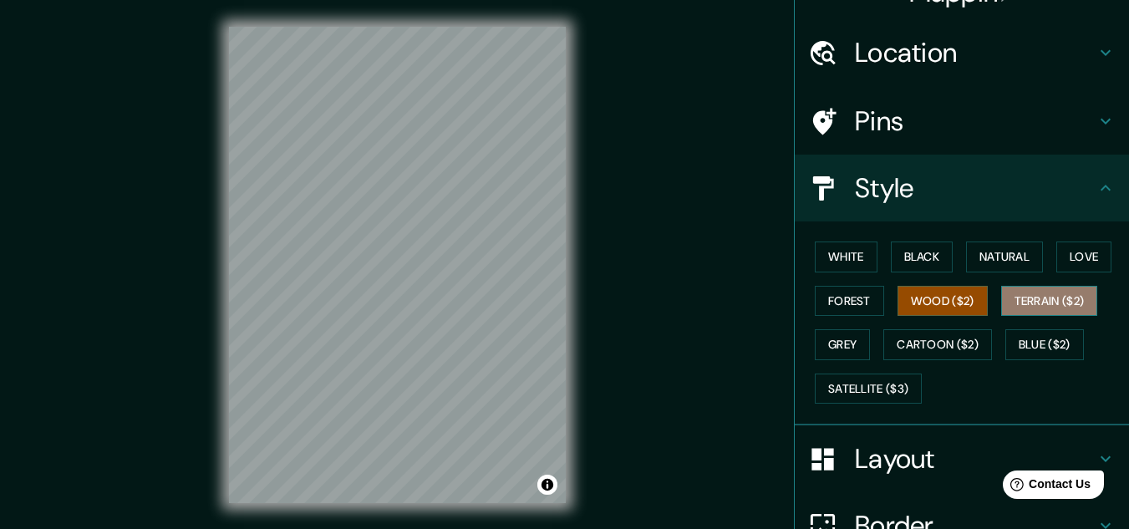
click at [1013, 297] on button "Terrain ($2)" at bounding box center [1049, 301] width 97 height 31
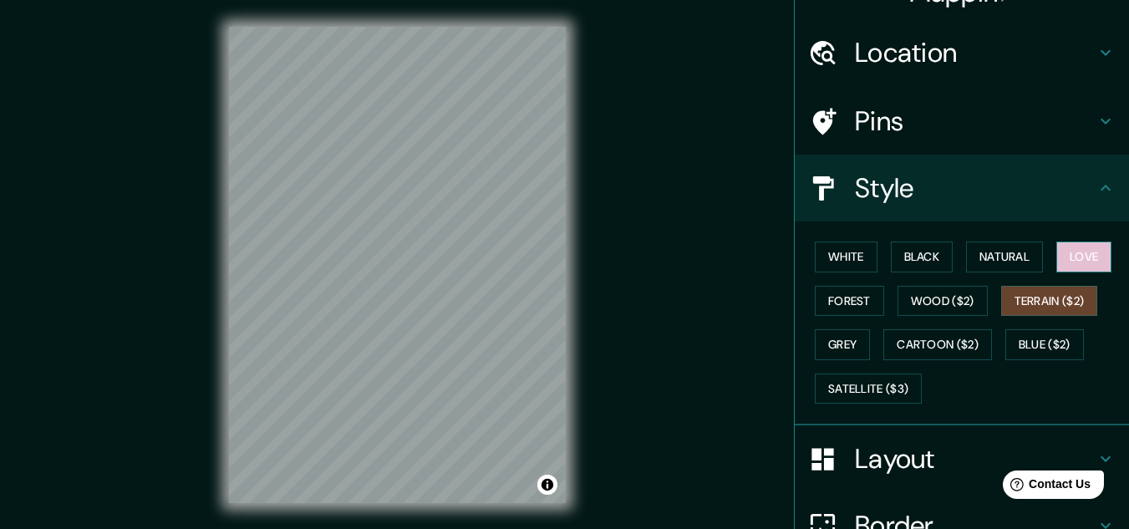
click at [1078, 253] on button "Love" at bounding box center [1084, 257] width 55 height 31
click at [909, 269] on button "Black" at bounding box center [922, 257] width 63 height 31
